Goal: Information Seeking & Learning: Learn about a topic

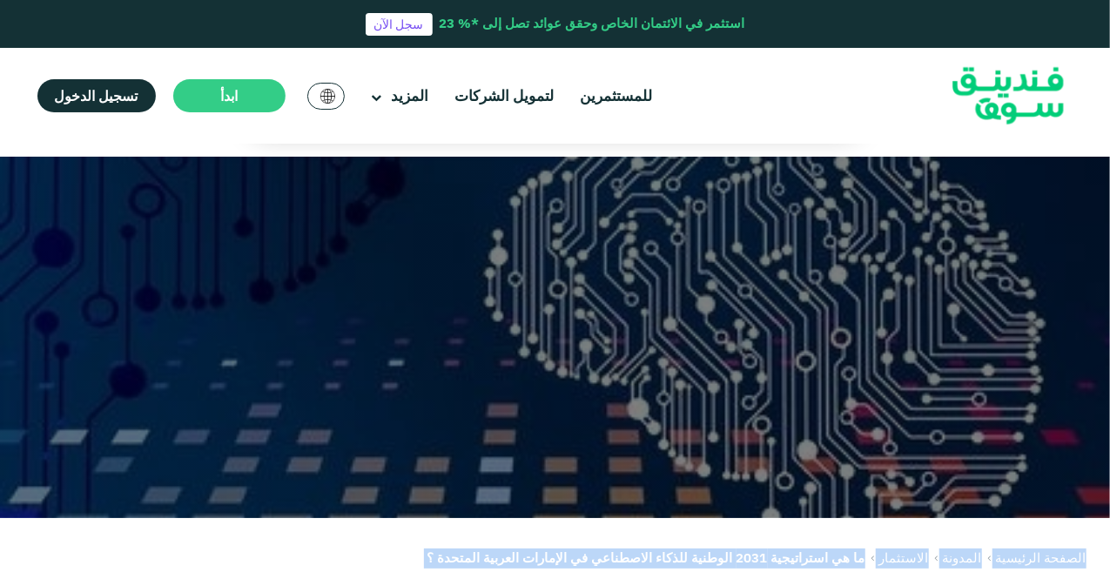
drag, startPoint x: 373, startPoint y: 194, endPoint x: 756, endPoint y: 96, distance: 395.5
drag, startPoint x: 752, startPoint y: 92, endPoint x: 947, endPoint y: 116, distance: 196.4
click at [947, 116] on img at bounding box center [1008, 96] width 171 height 88
